Goal: Task Accomplishment & Management: Use online tool/utility

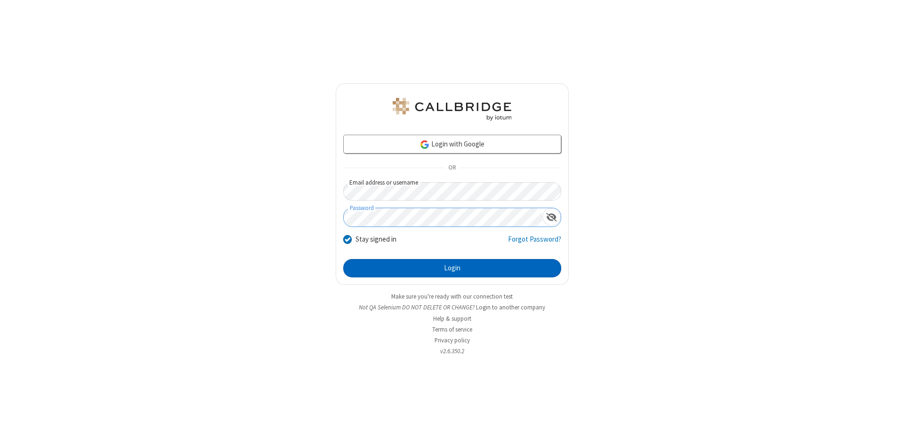
click at [452, 268] on button "Login" at bounding box center [452, 268] width 218 height 19
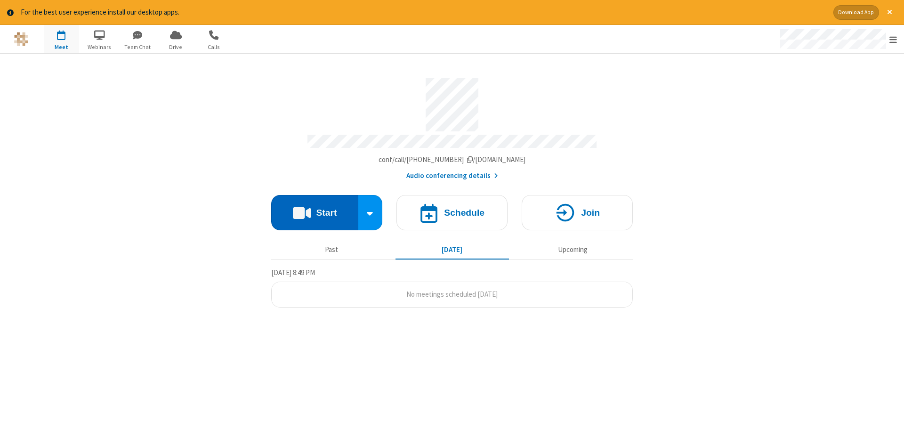
click at [314, 209] on button "Start" at bounding box center [314, 212] width 87 height 35
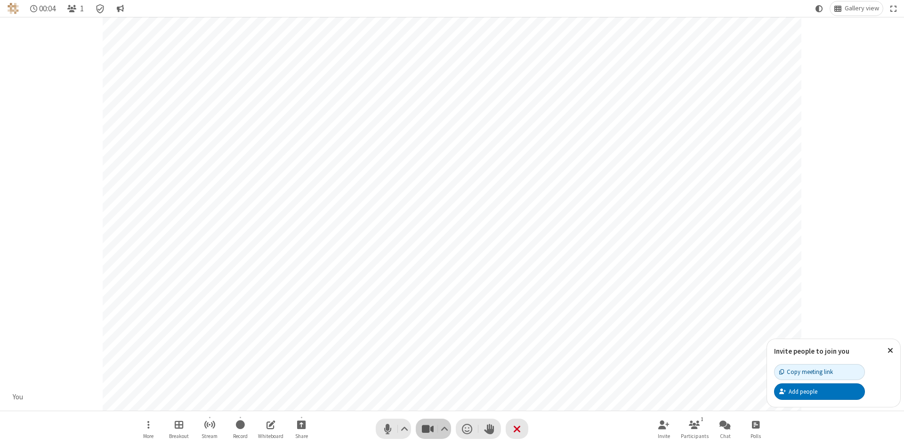
click at [427, 428] on span "Stop video (Alt+V)" at bounding box center [427, 429] width 14 height 14
click at [427, 428] on span "Start video (Alt+V)" at bounding box center [427, 429] width 14 height 14
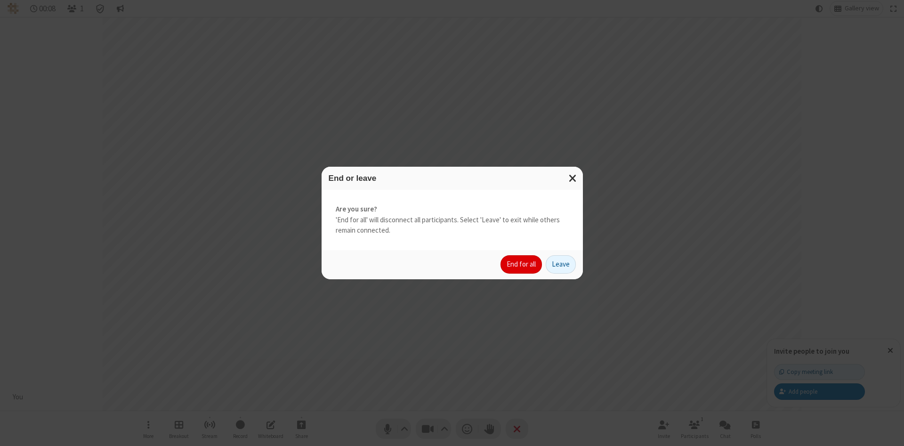
click at [522, 264] on button "End for all" at bounding box center [520, 264] width 41 height 19
